Goal: Information Seeking & Learning: Learn about a topic

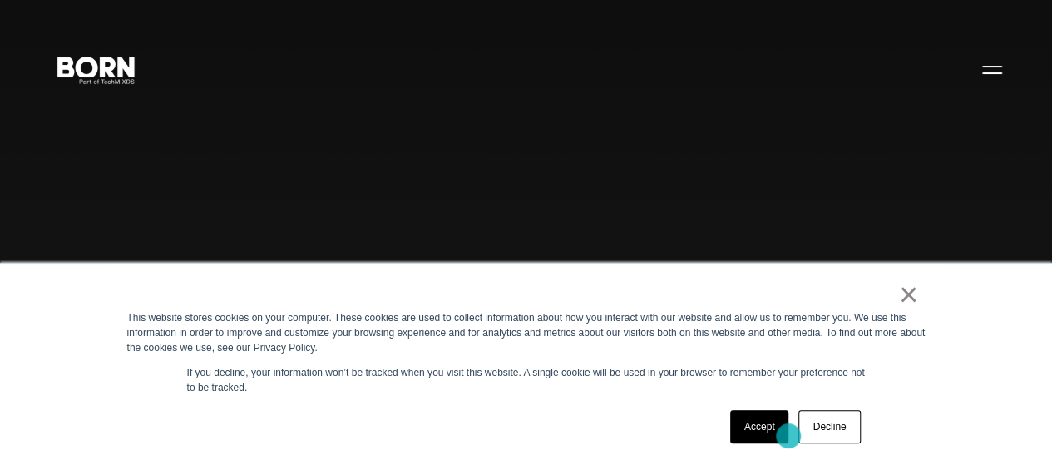
click at [788, 436] on link "Accept" at bounding box center [759, 426] width 59 height 33
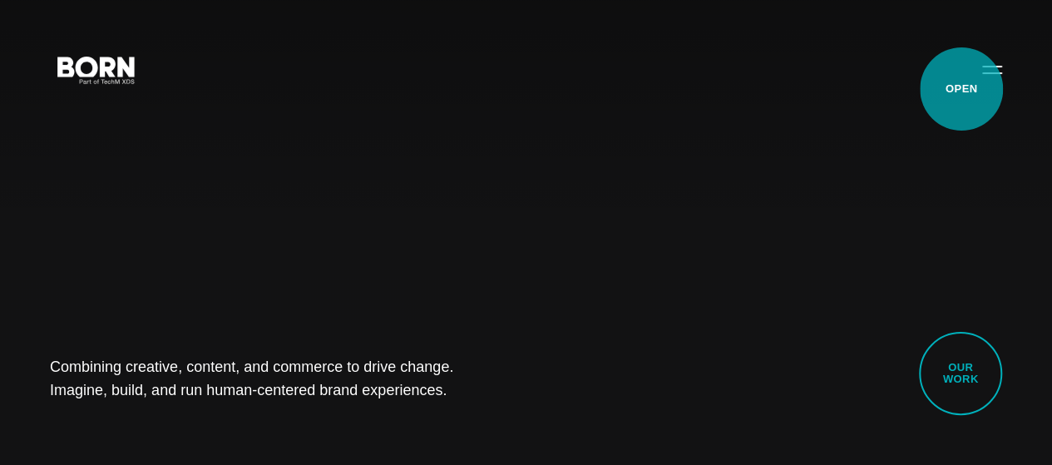
click at [972, 86] on button "Primary Menu" at bounding box center [992, 69] width 40 height 35
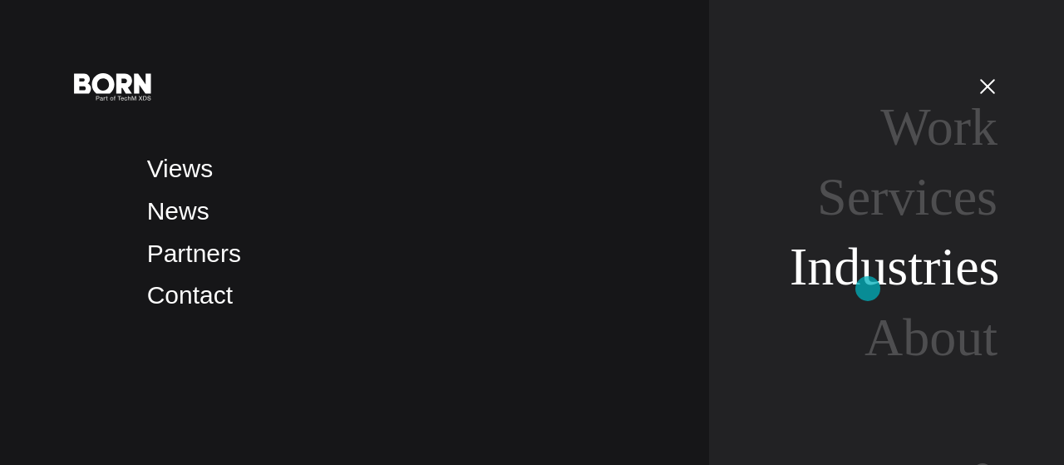
click at [868, 288] on link "Industries" at bounding box center [895, 266] width 210 height 59
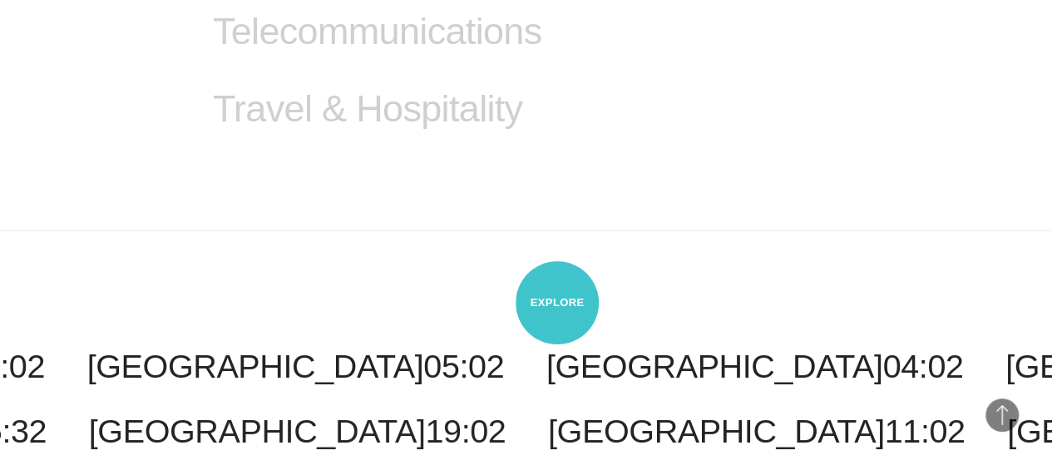
scroll to position [1738, 0]
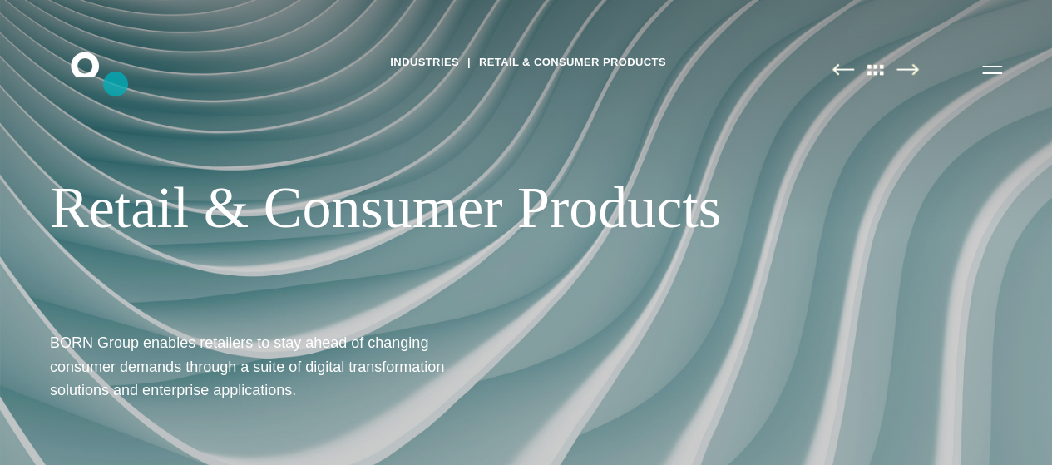
click at [116, 86] on icon ".st0{display:none;} .st1{display:inline;} .st2{font-family:'HelveticaNeue-Mediu…" at bounding box center [96, 68] width 106 height 43
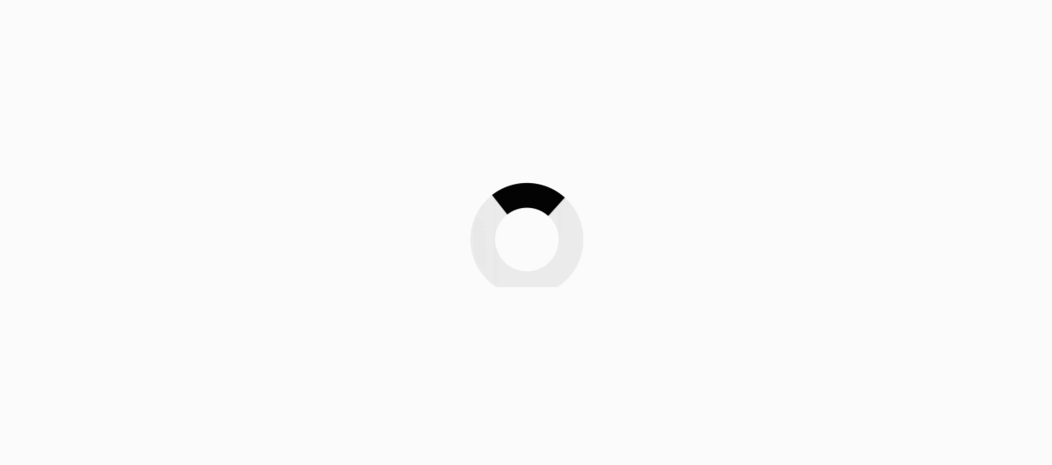
click at [67, 47] on div at bounding box center [526, 232] width 1052 height 465
